Goal: Feedback & Contribution: Leave review/rating

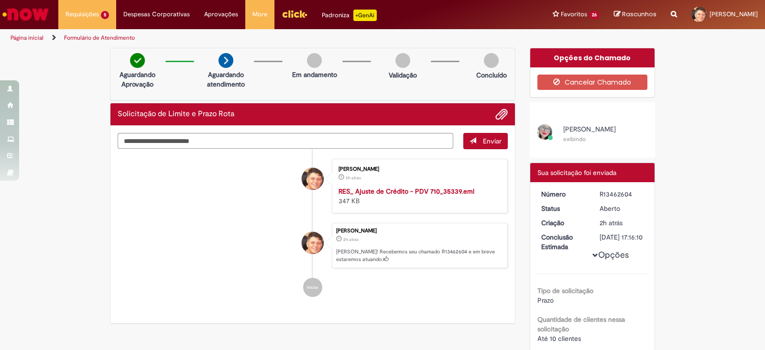
click at [738, 104] on div "Verificar Código de Barras Aguardando Aprovação Aguardando atendimento Em andam…" at bounding box center [382, 281] width 765 height 467
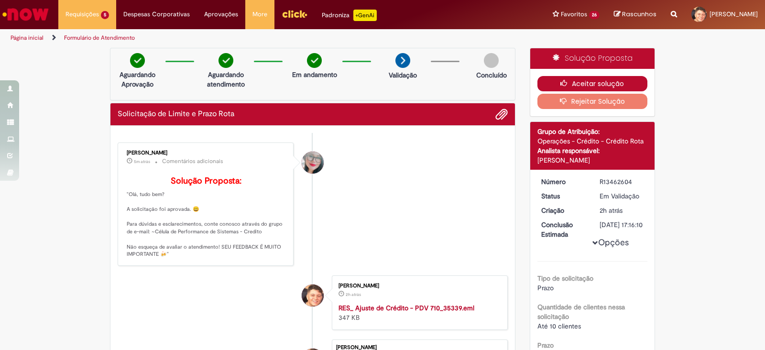
click at [595, 83] on button "Aceitar solução" at bounding box center [593, 83] width 111 height 15
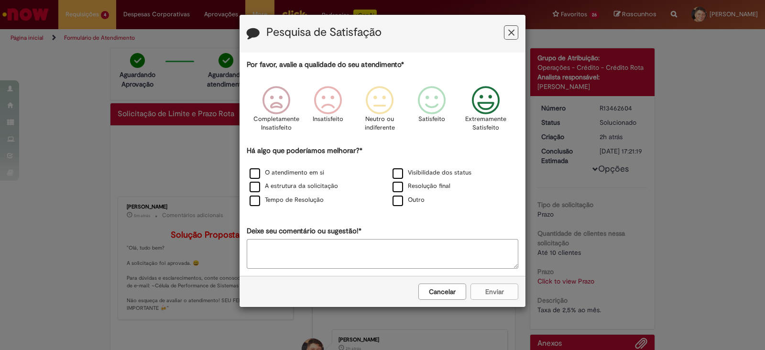
click at [496, 104] on icon "Feedback" at bounding box center [486, 100] width 36 height 29
click at [289, 168] on label "O atendimento em si" at bounding box center [287, 172] width 75 height 9
click at [287, 185] on label "A estrutura da solicitação" at bounding box center [294, 186] width 89 height 9
click at [288, 204] on div "Tempo de Resolução" at bounding box center [311, 201] width 141 height 12
click at [299, 201] on label "Tempo de Resolução" at bounding box center [287, 200] width 74 height 9
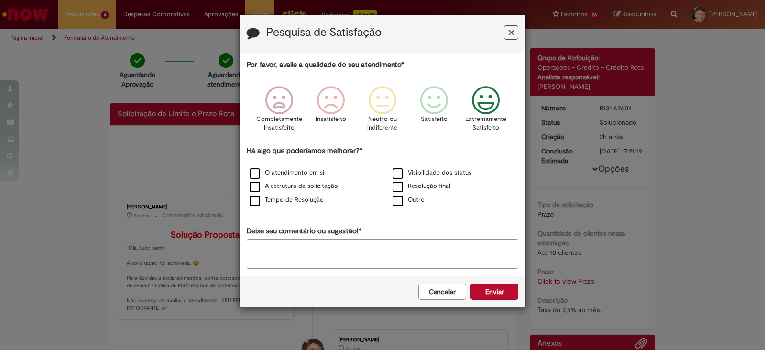
click at [377, 262] on textarea "Deixe seu comentário ou sugestão!*" at bounding box center [383, 254] width 272 height 30
type textarea "*"
click at [483, 295] on button "Enviar" at bounding box center [495, 292] width 48 height 16
